Goal: Transaction & Acquisition: Purchase product/service

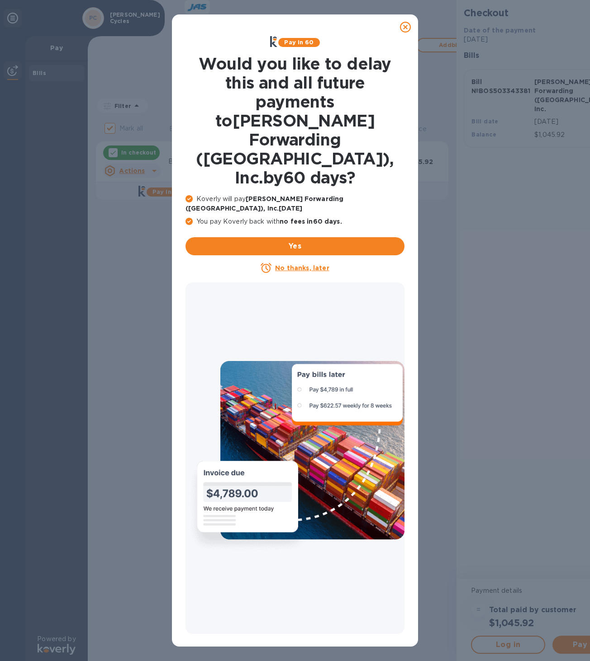
click at [305, 264] on u "No thanks, later" at bounding box center [302, 267] width 54 height 7
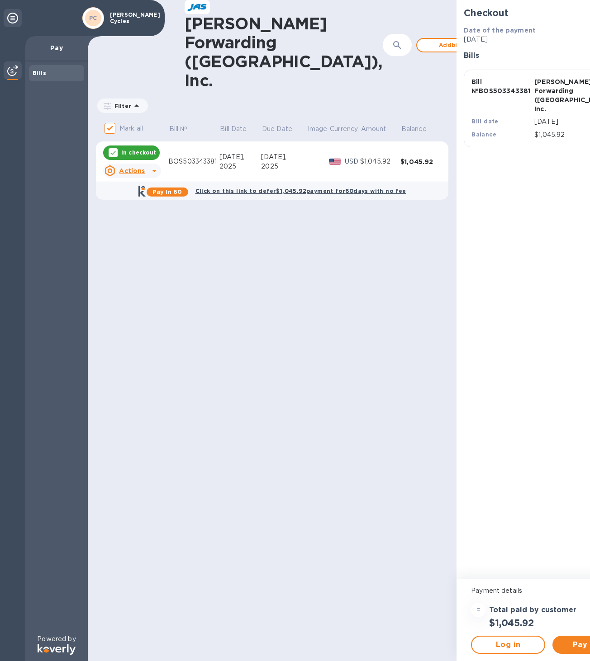
click at [134, 149] on p "In checkout" at bounding box center [138, 153] width 35 height 8
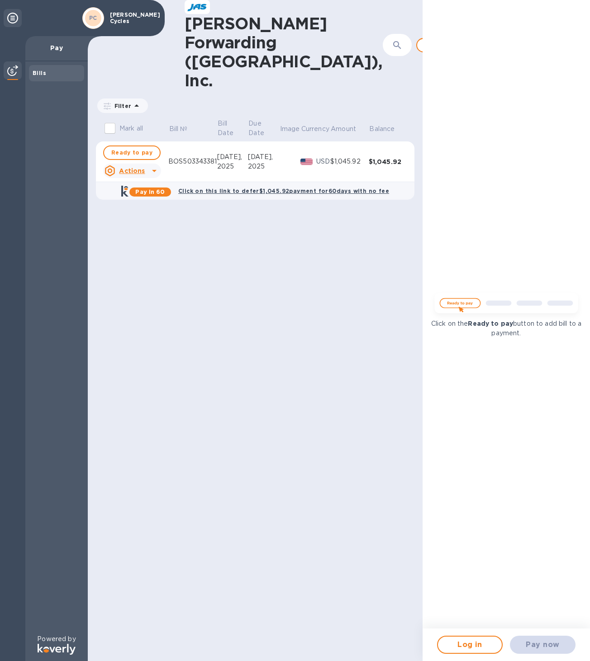
click at [543, 644] on div "Pay now" at bounding box center [542, 644] width 73 height 25
click at [139, 167] on u "Actions" at bounding box center [132, 170] width 26 height 7
click at [224, 262] on div at bounding box center [295, 330] width 590 height 661
click at [128, 147] on span "Ready to pay" at bounding box center [131, 152] width 41 height 11
checkbox input "true"
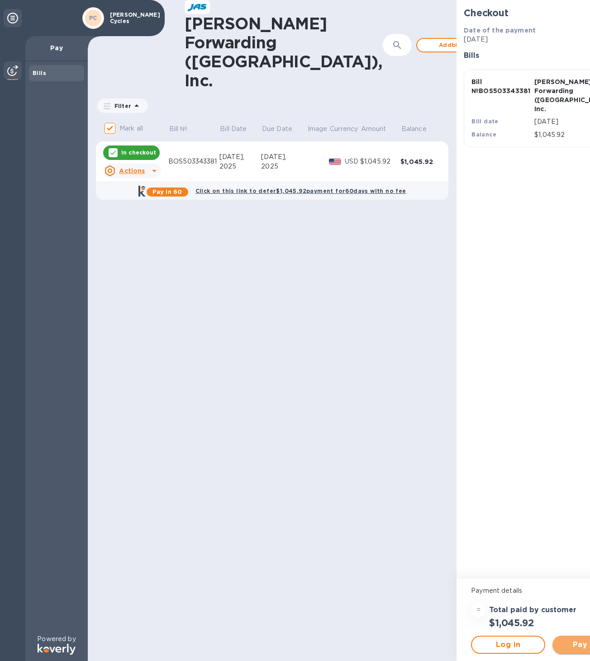
click at [559, 644] on span "Pay now" at bounding box center [589, 645] width 60 height 11
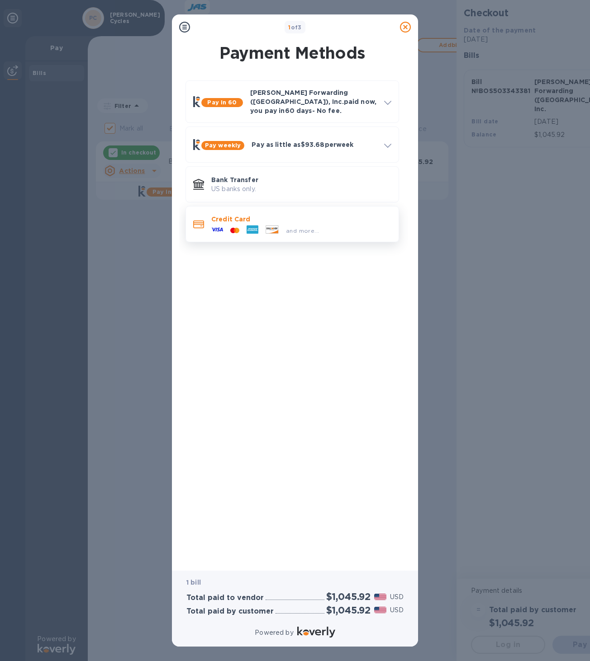
click at [241, 227] on div at bounding box center [235, 231] width 16 height 9
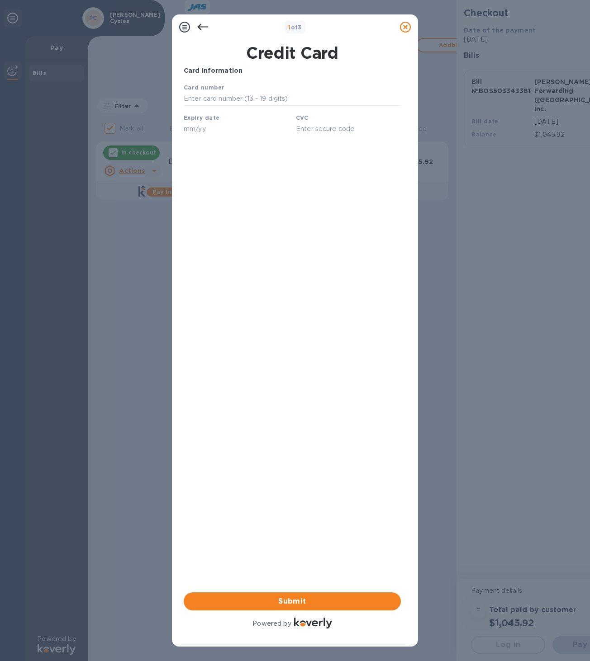
click at [233, 96] on input "text" at bounding box center [292, 99] width 217 height 14
type input "[CREDIT_CARD_NUMBER]"
click at [206, 131] on input "text" at bounding box center [236, 129] width 105 height 14
type input "02/26"
click at [308, 129] on input "text" at bounding box center [348, 129] width 105 height 14
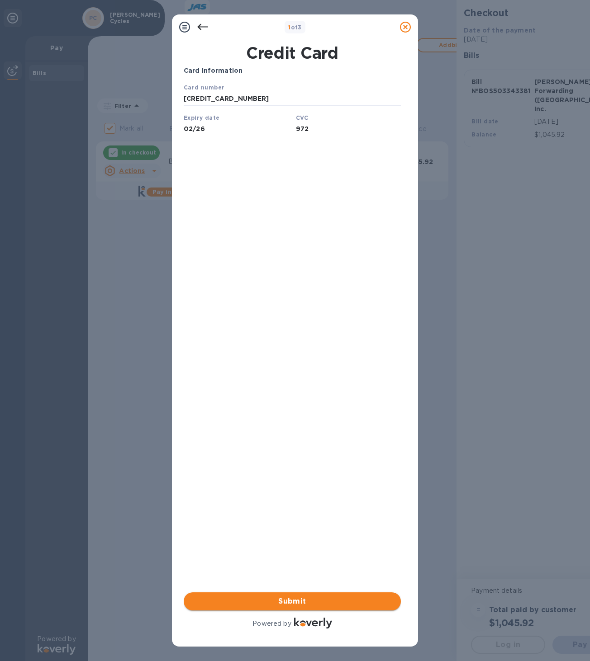
type input "972"
click at [293, 599] on span "Submit" at bounding box center [292, 601] width 203 height 11
